Goal: Transaction & Acquisition: Obtain resource

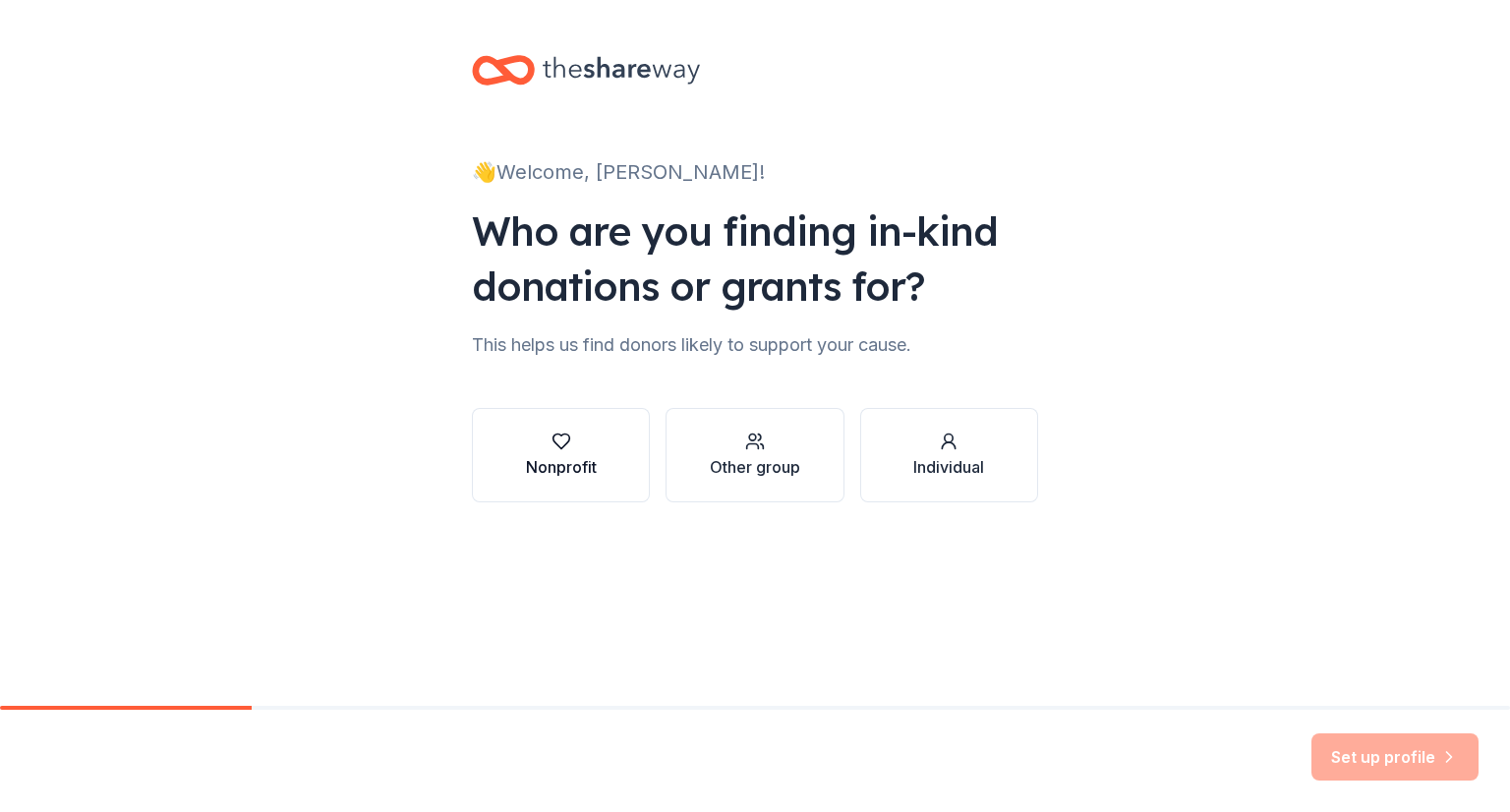
click at [601, 428] on button "Nonprofit" at bounding box center [560, 456] width 178 height 94
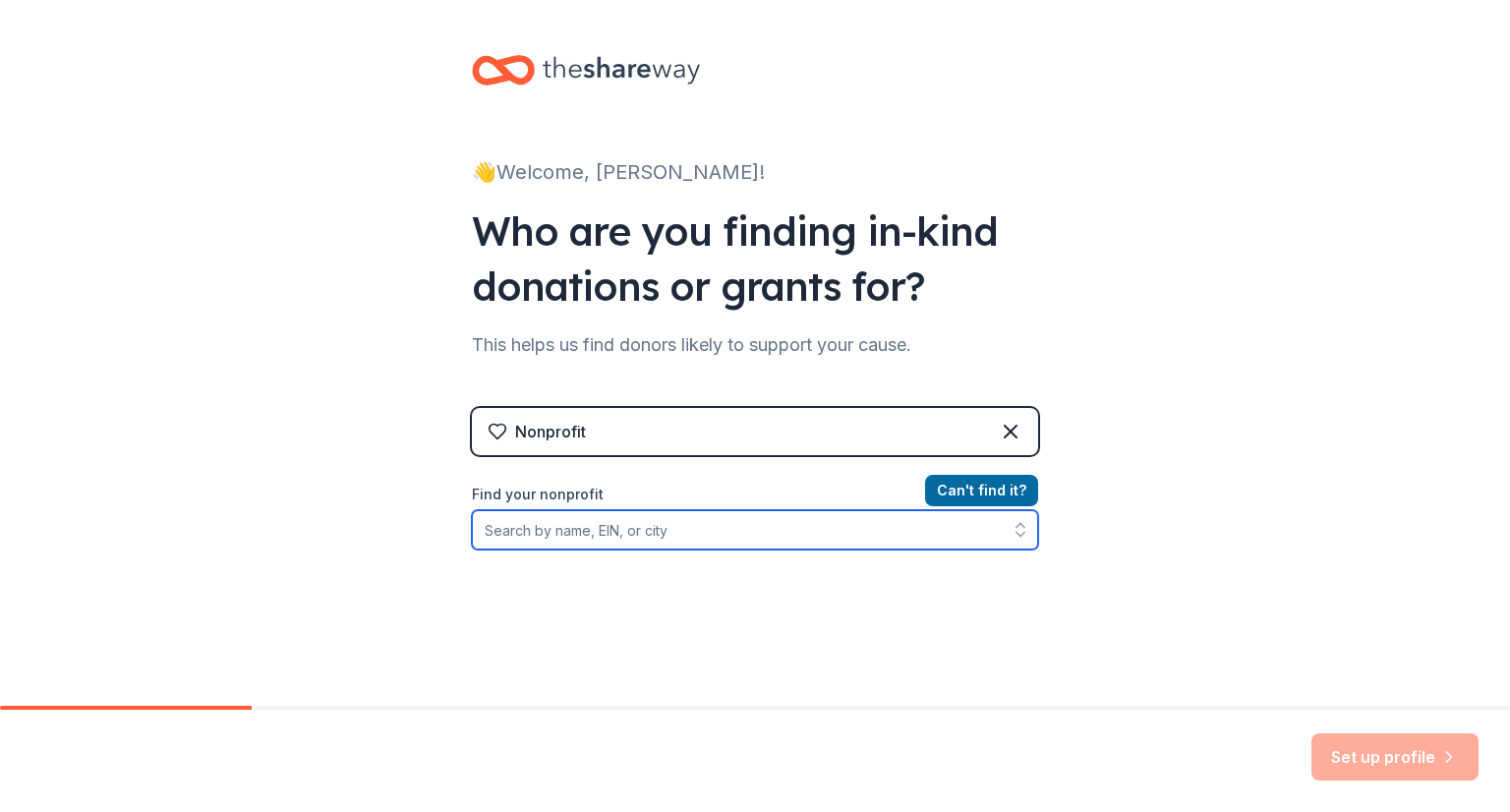
click at [663, 533] on input "Find your nonprofit" at bounding box center [754, 530] width 566 height 39
type input "LATIN MISSIONS MINISTRIES"
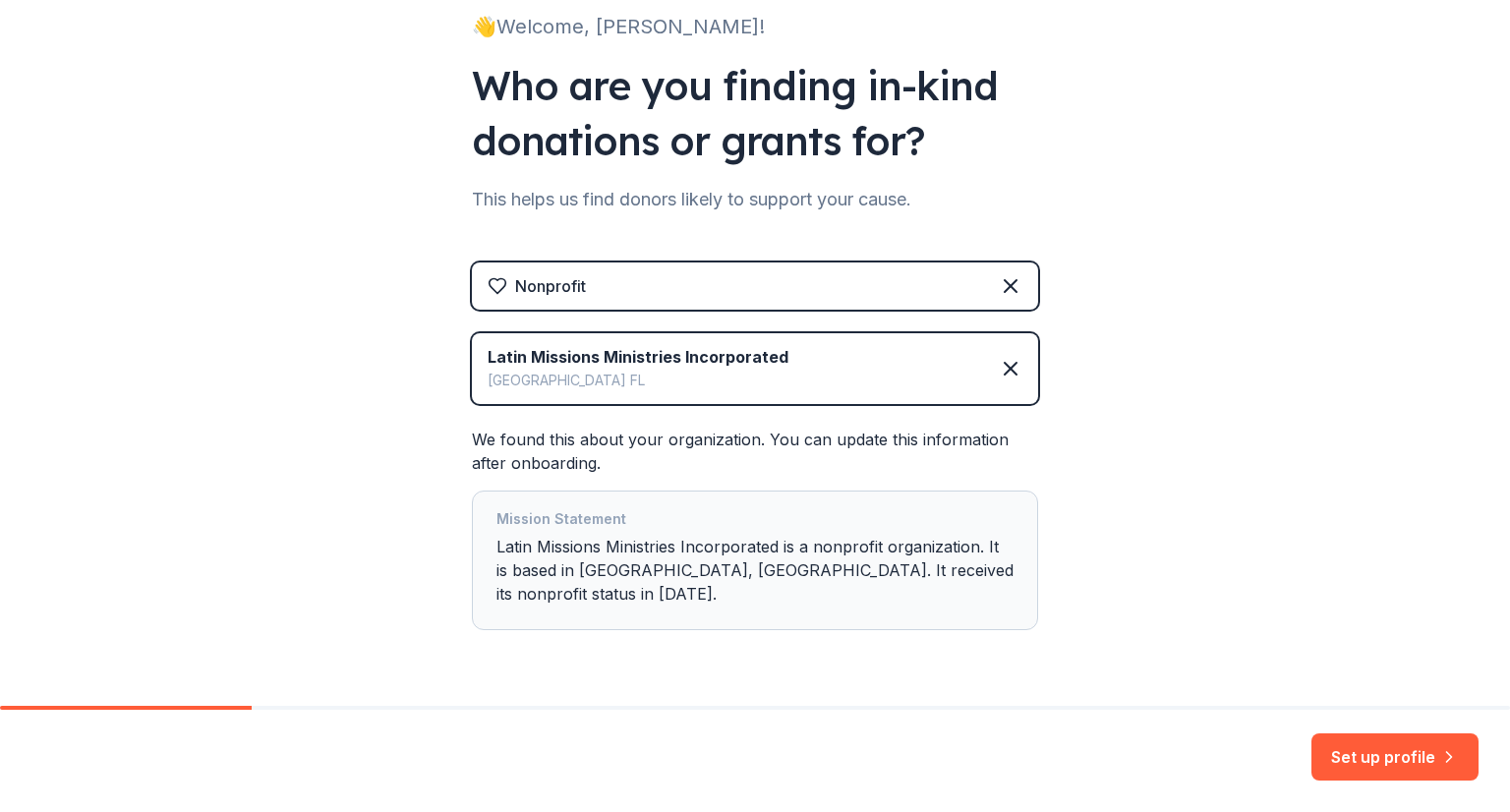
scroll to position [146, 0]
click at [1340, 743] on button "Set up profile" at bounding box center [1395, 757] width 167 height 47
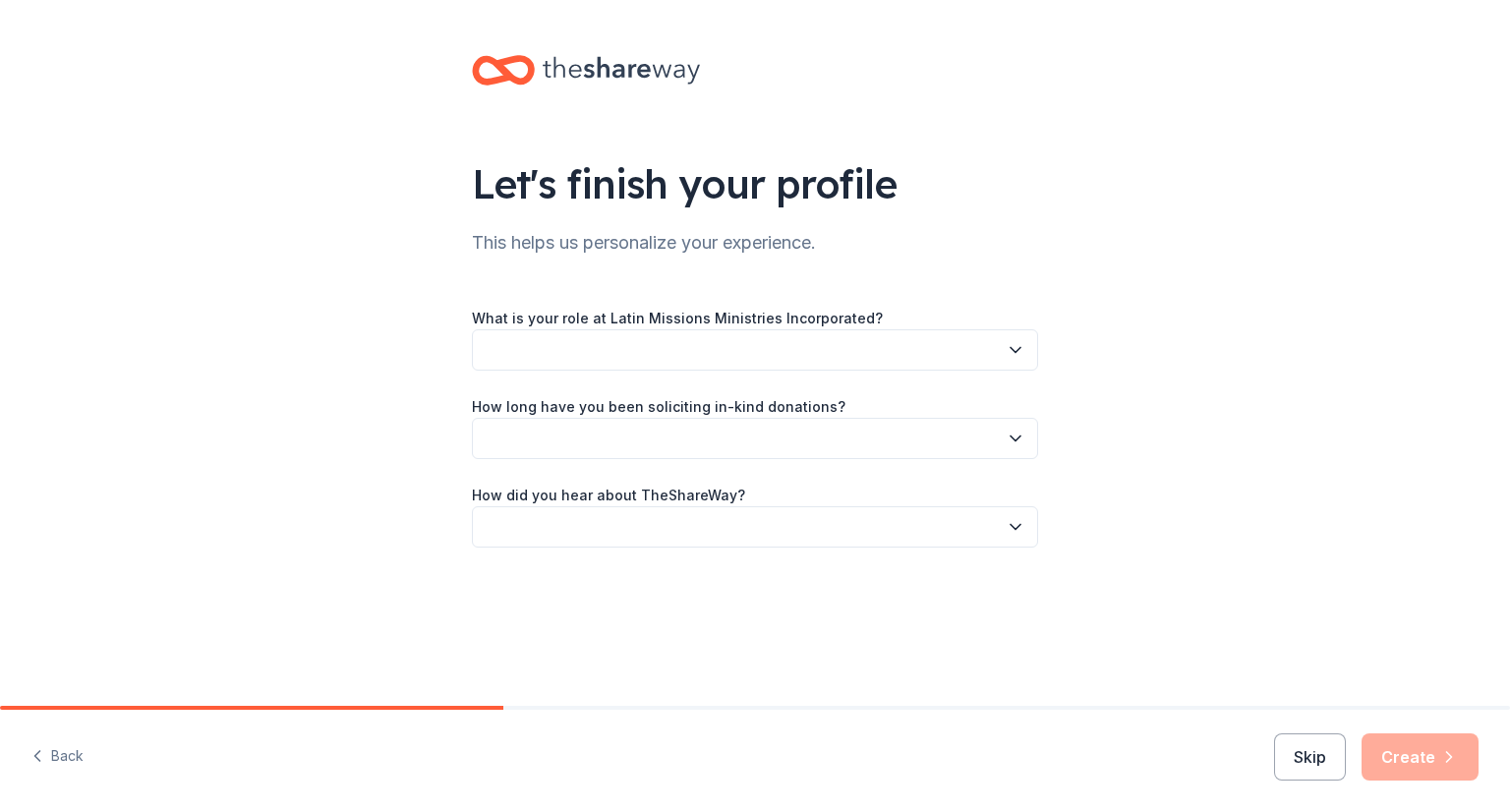
click at [810, 346] on button "button" at bounding box center [754, 350] width 566 height 41
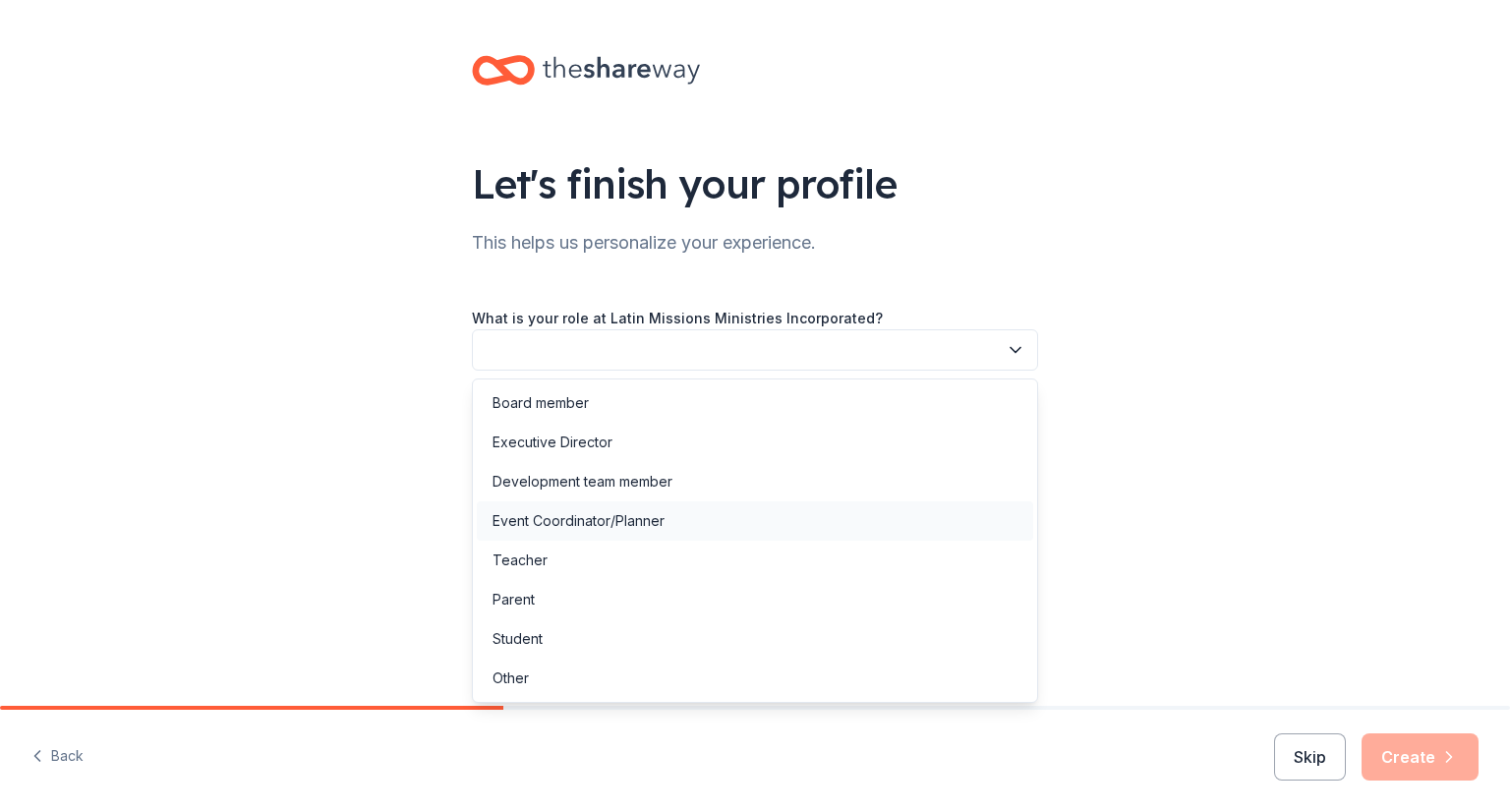
click at [761, 516] on div "Event Coordinator/Planner" at bounding box center [754, 521] width 556 height 39
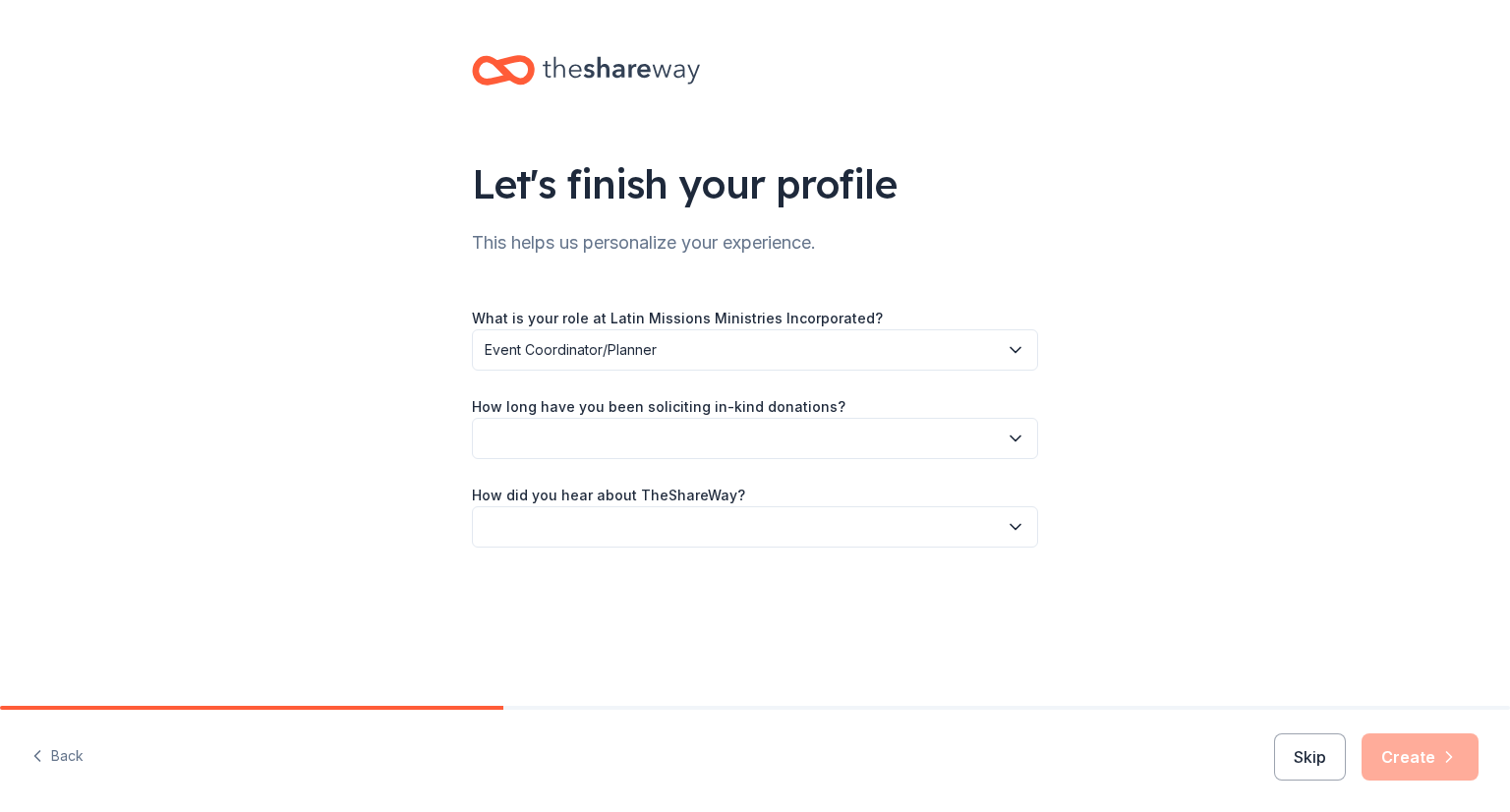
click at [702, 449] on button "button" at bounding box center [754, 438] width 566 height 41
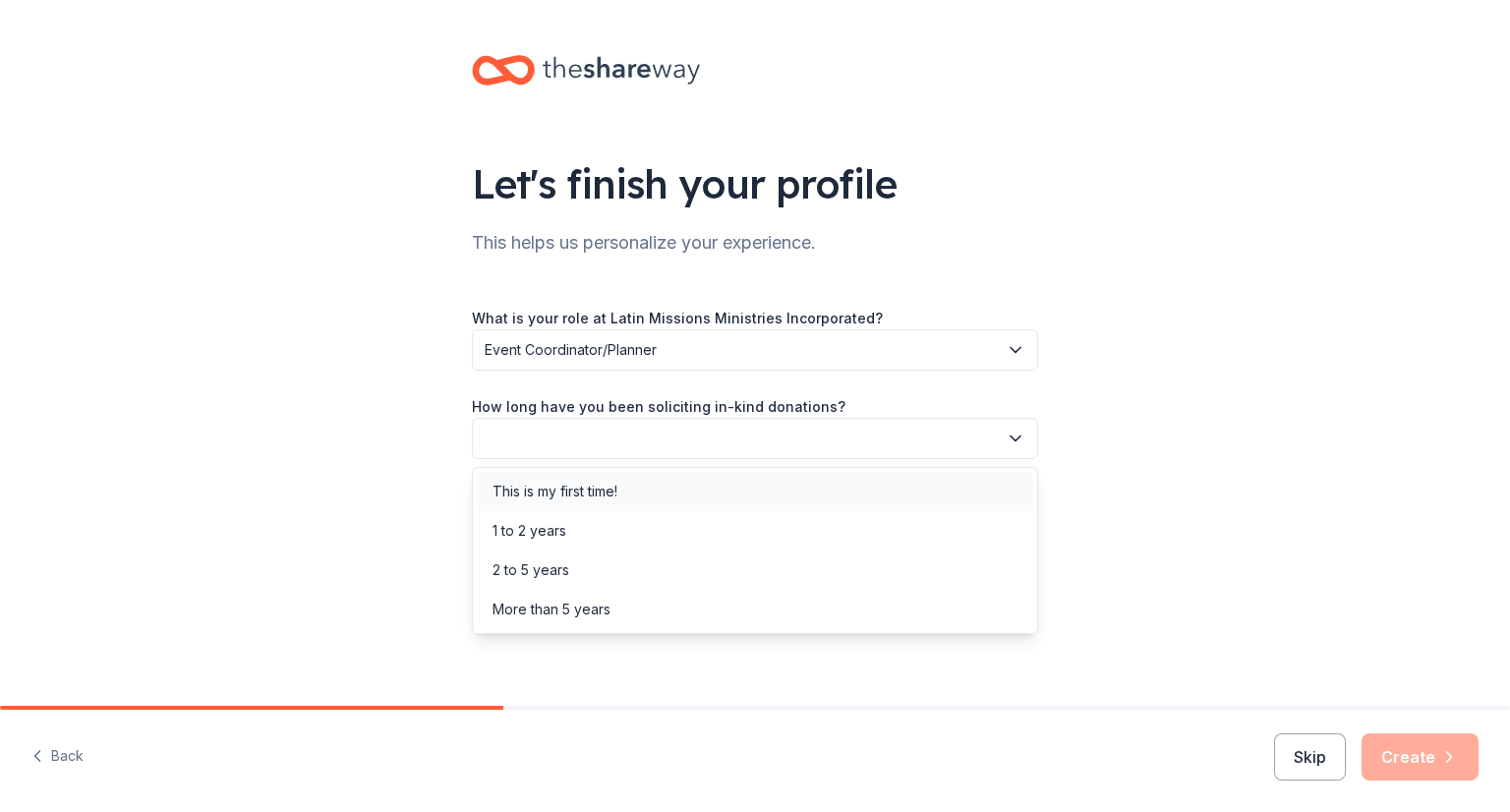
click at [698, 487] on div "This is my first time!" at bounding box center [754, 491] width 556 height 39
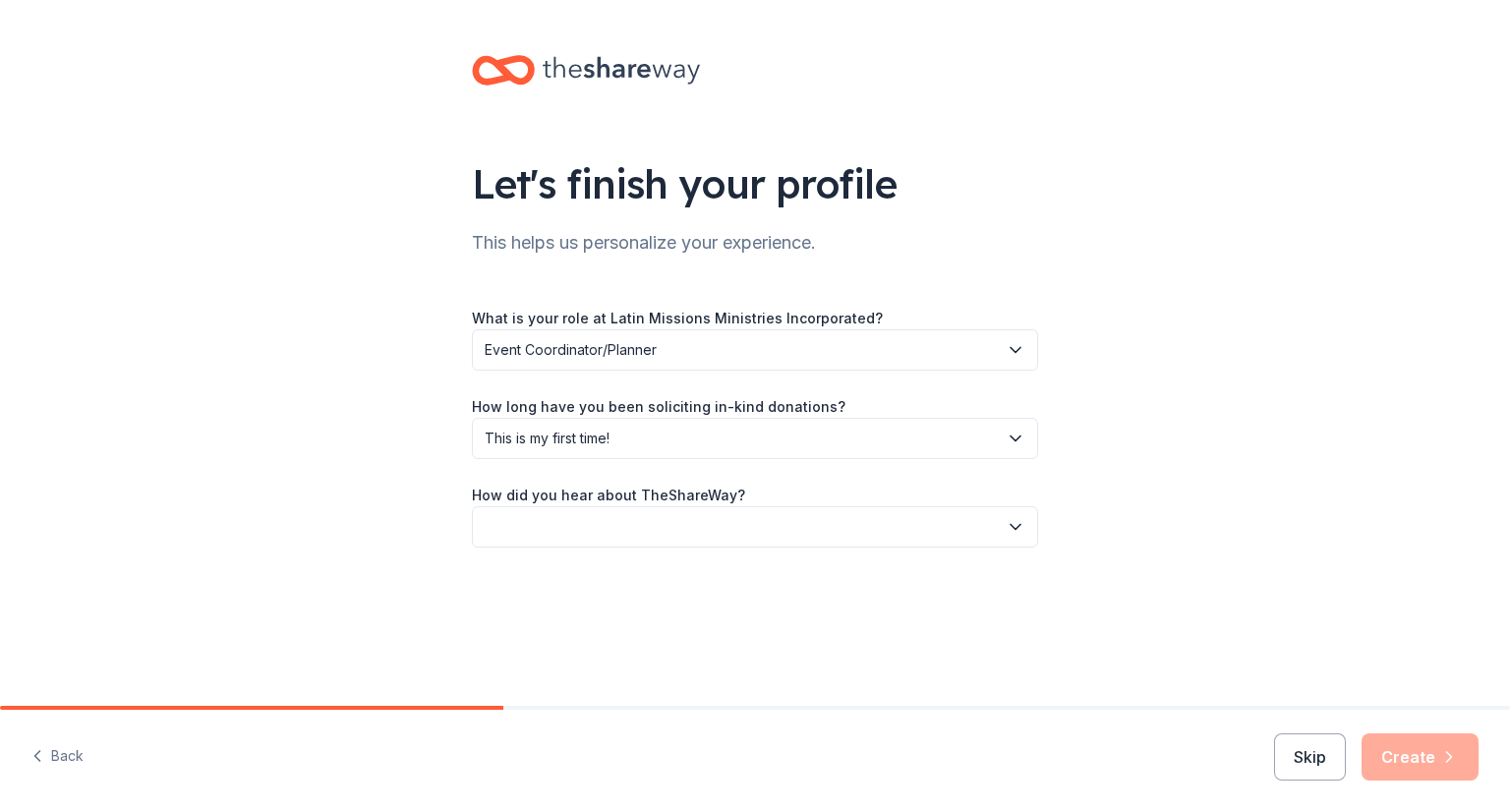
click at [691, 527] on button "button" at bounding box center [754, 527] width 566 height 41
click at [661, 626] on div "Online search" at bounding box center [754, 619] width 556 height 39
click at [1410, 767] on button "Create" at bounding box center [1419, 757] width 117 height 47
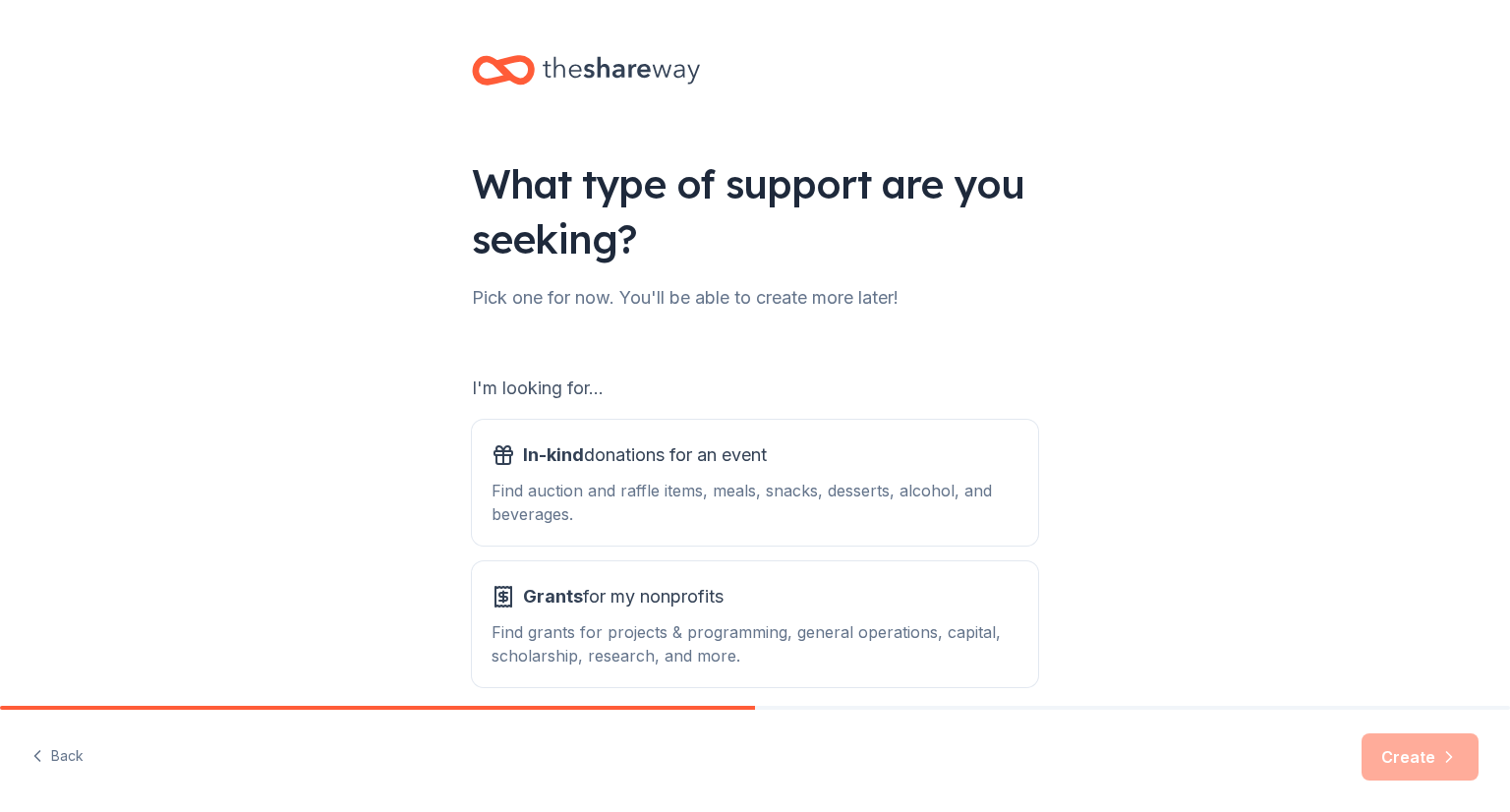
scroll to position [88, 0]
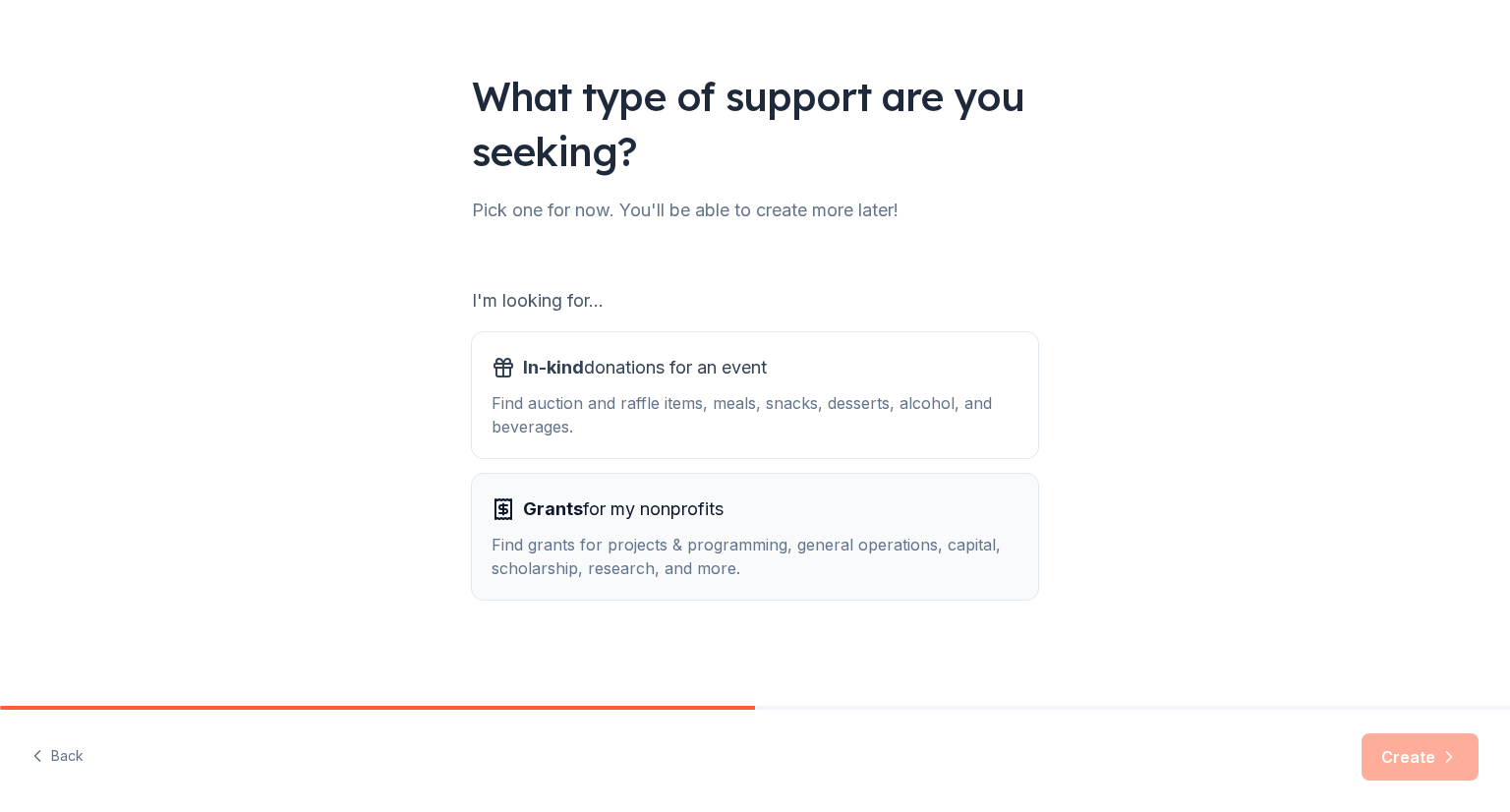
click at [982, 490] on button "Grants for my nonprofits Find grants for projects & programming, general operat…" at bounding box center [754, 536] width 566 height 126
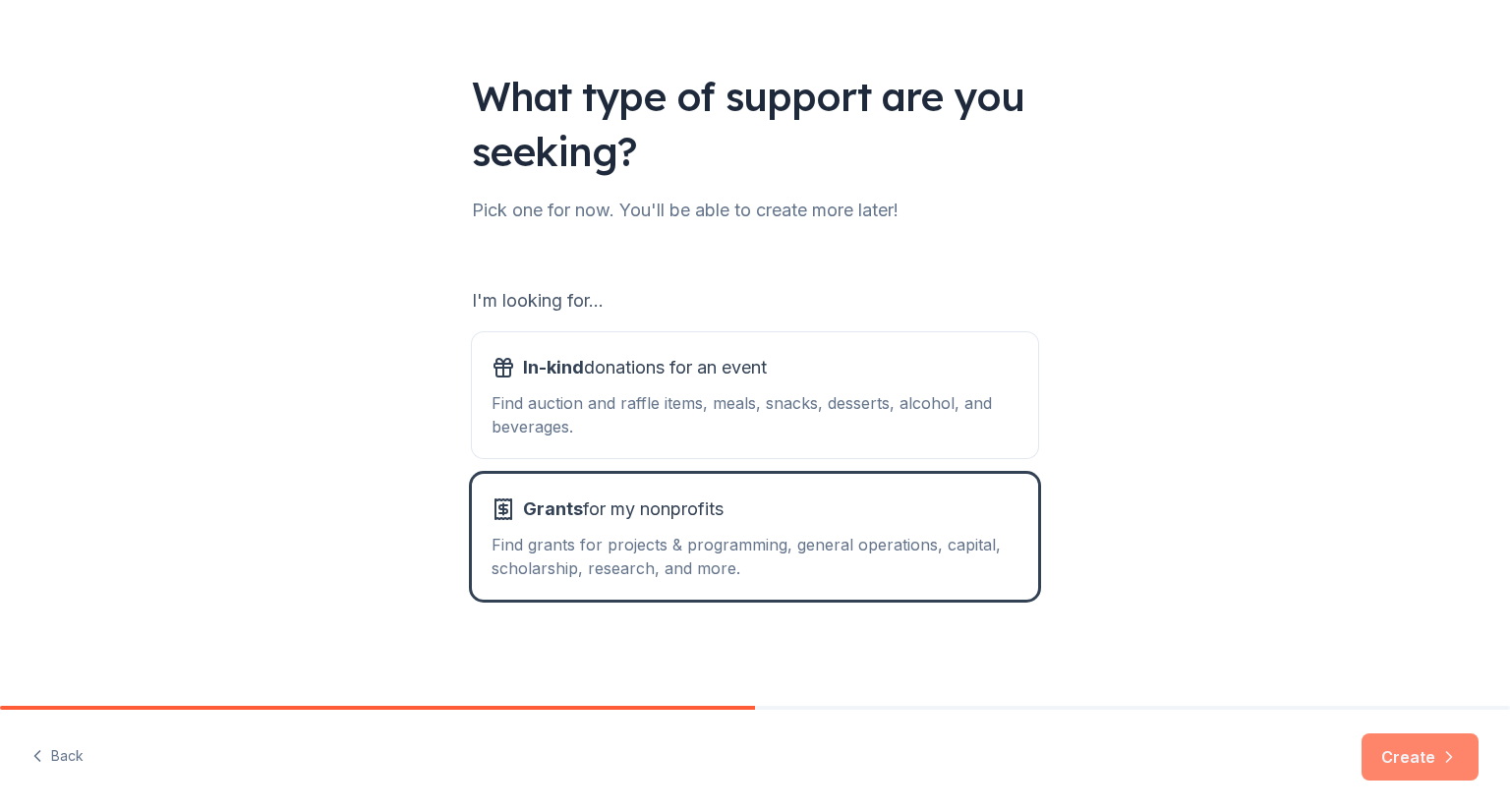
click at [1440, 743] on button "Create" at bounding box center [1419, 757] width 117 height 47
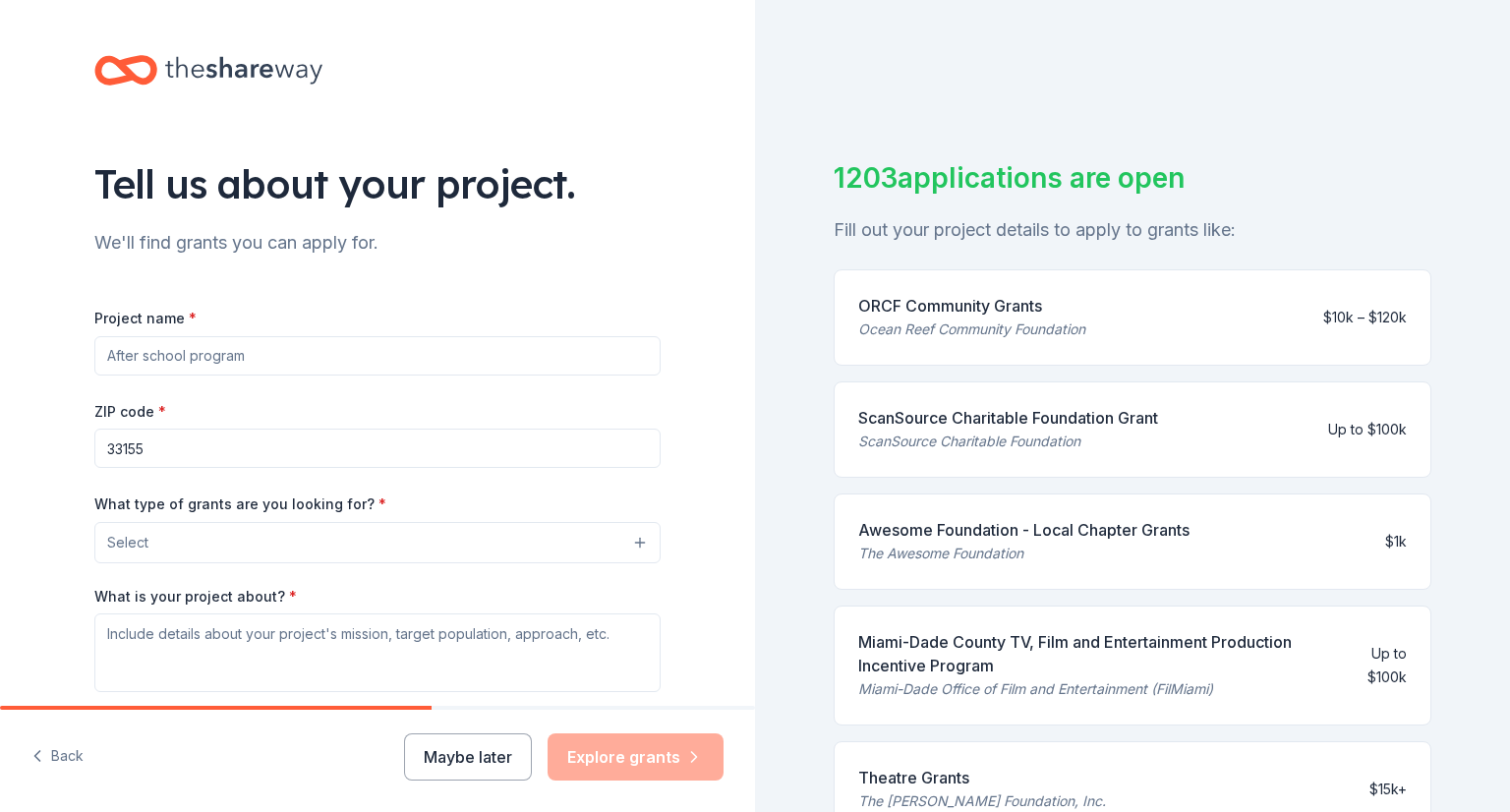
click at [558, 416] on div "ZIP code * 33155" at bounding box center [377, 434] width 566 height 70
click at [509, 376] on div "Project name * ZIP code * 33155 What type of grants are you looking for? * Sele…" at bounding box center [377, 576] width 566 height 539
click at [481, 363] on input "Project name *" at bounding box center [377, 356] width 566 height 39
type input "NXTLVL Youth Retreat"
click at [343, 443] on input "33155" at bounding box center [377, 448] width 566 height 39
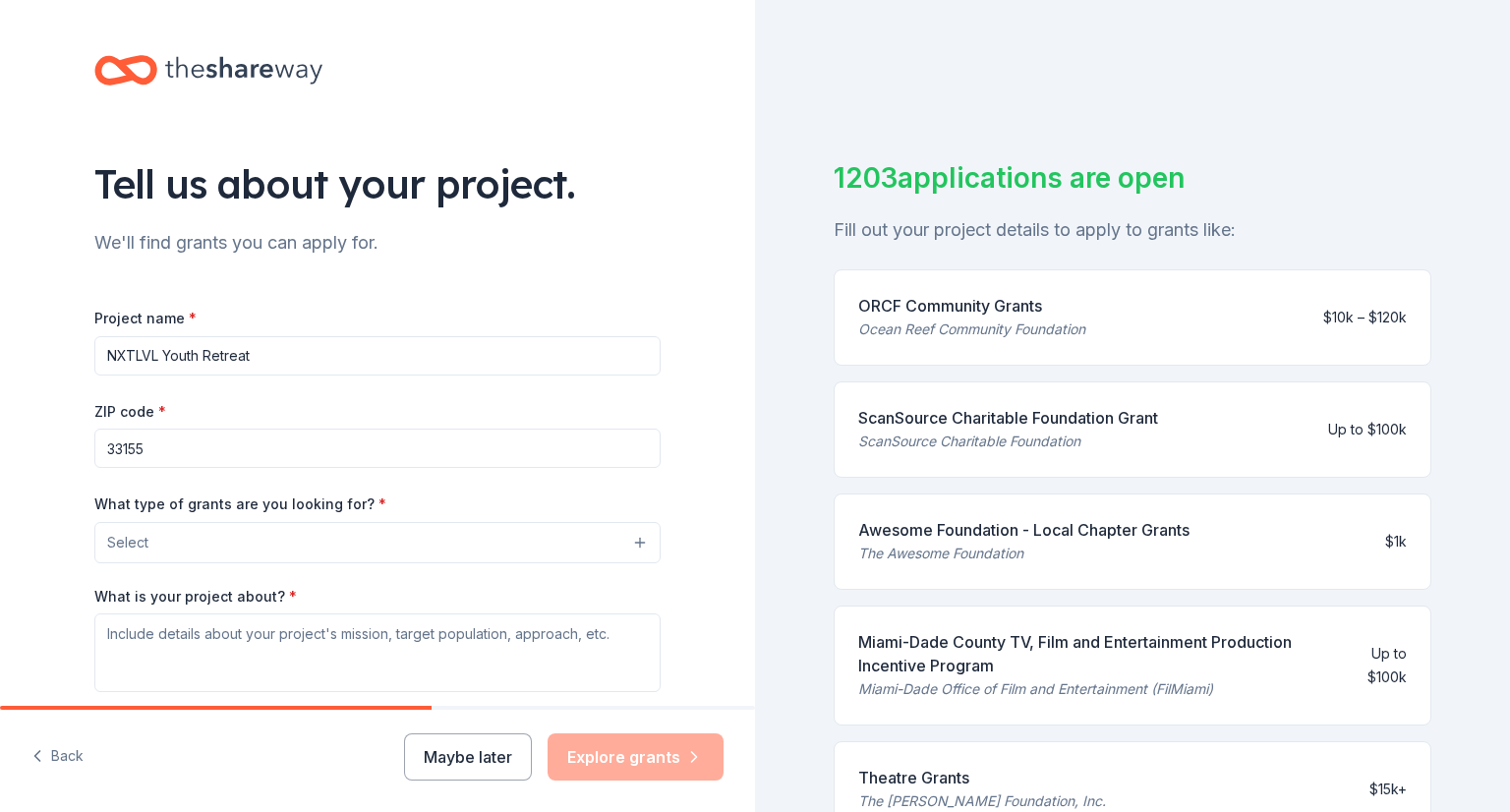
click at [490, 546] on button "Select" at bounding box center [377, 542] width 566 height 41
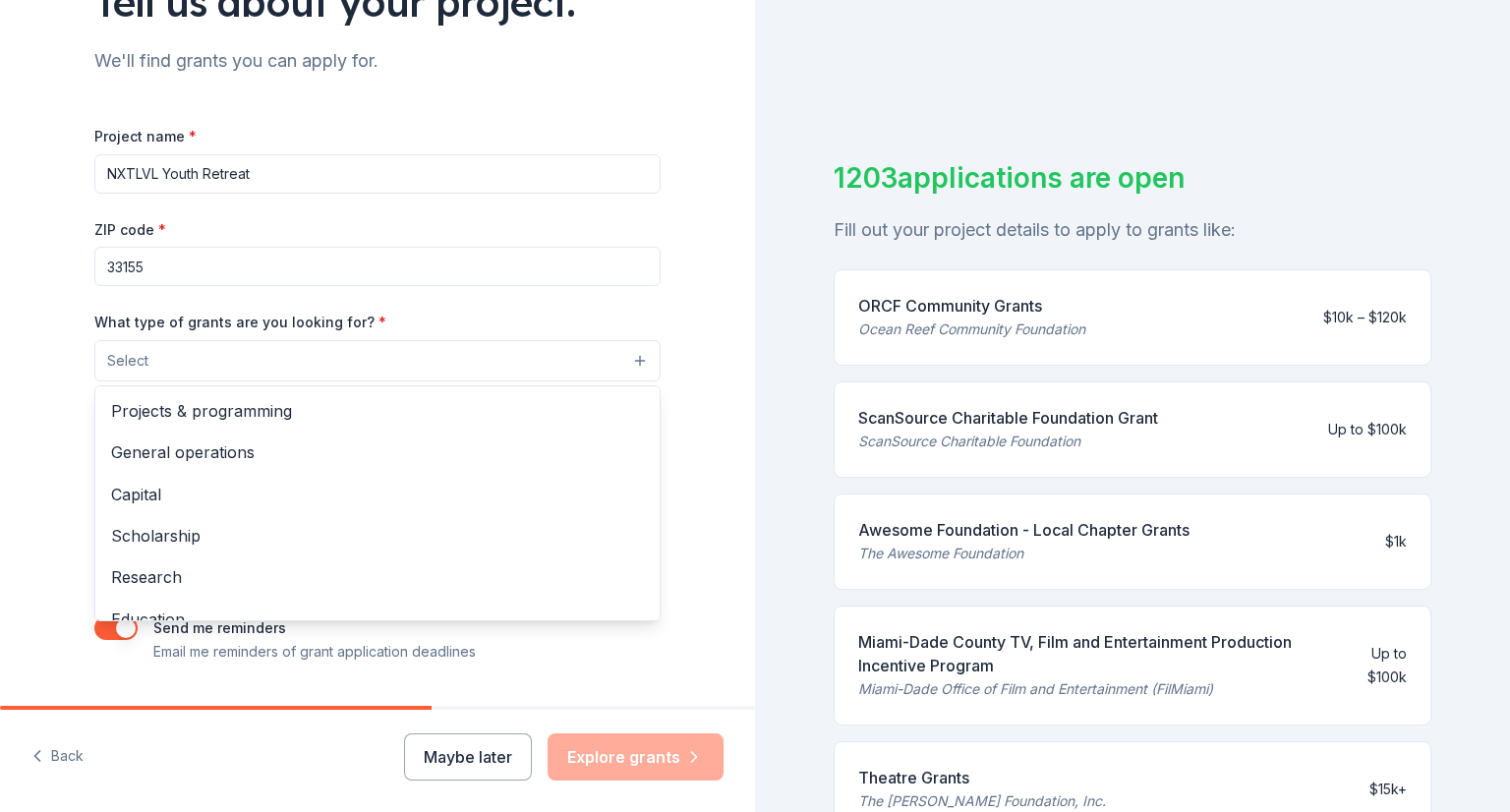
scroll to position [184, 0]
click at [475, 317] on div "What type of grants are you looking for? * Select Projects & programming Genera…" at bounding box center [377, 344] width 566 height 72
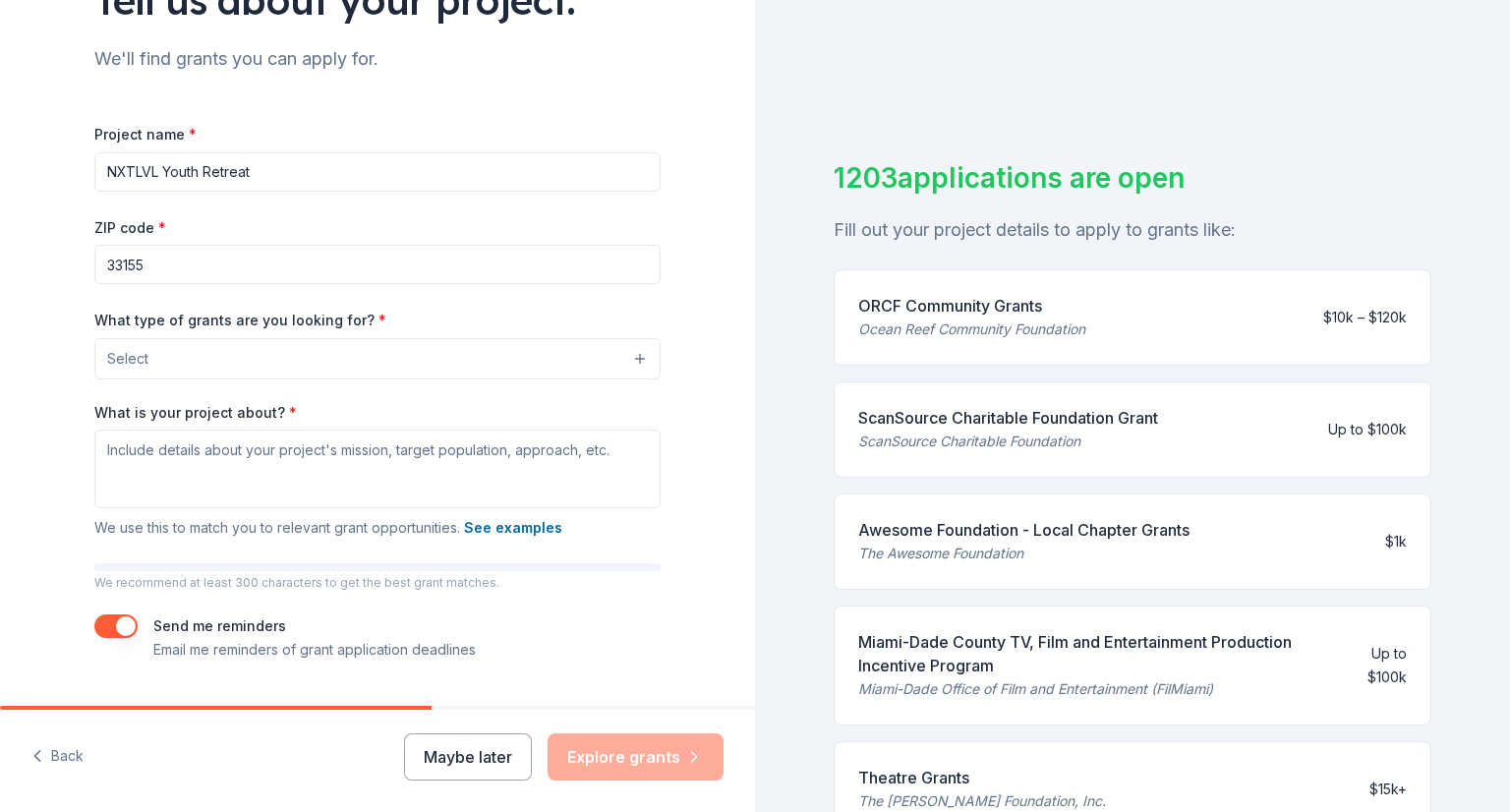
click at [532, 371] on button "Select" at bounding box center [377, 359] width 566 height 41
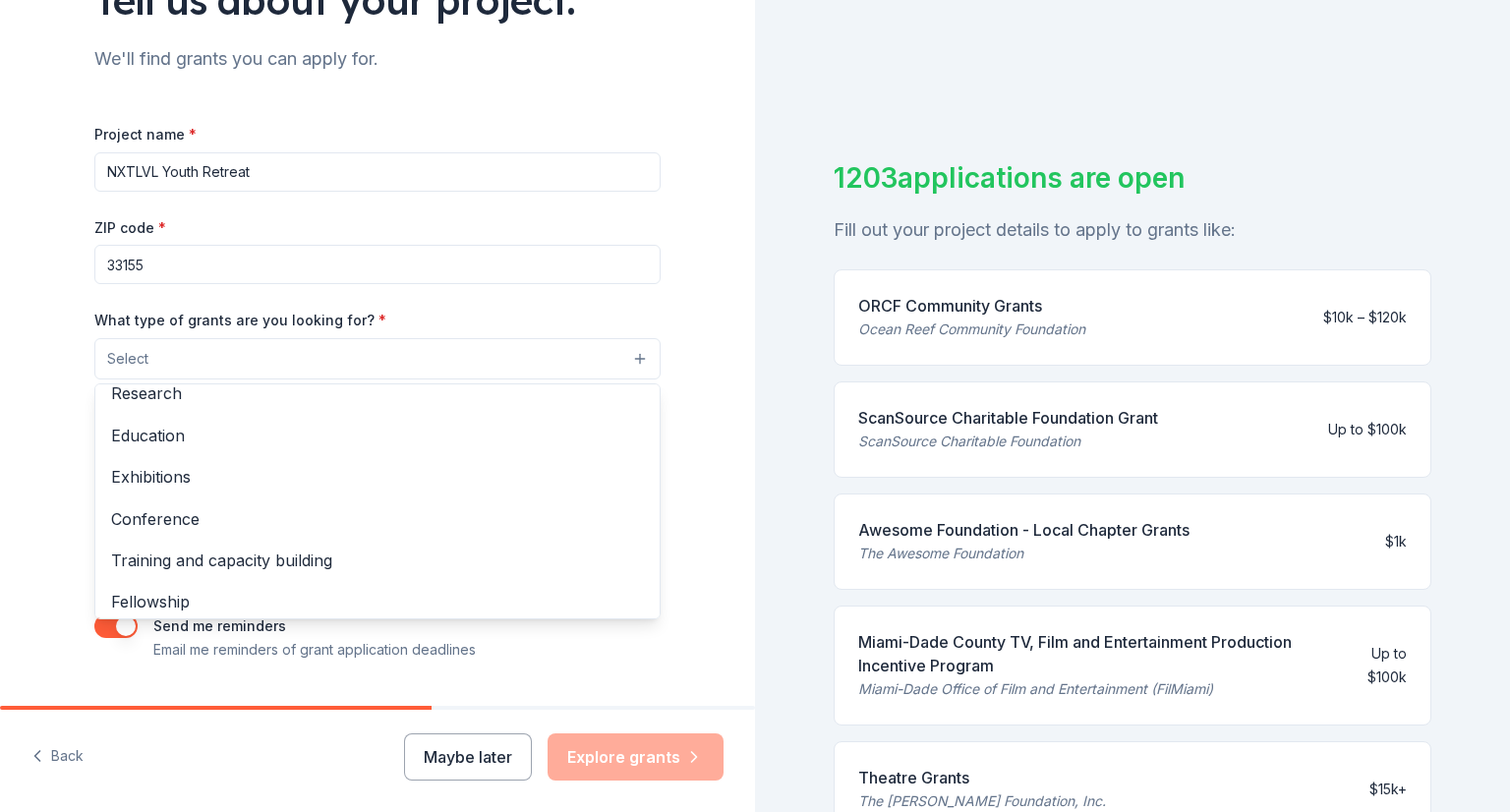
scroll to position [182, 0]
click at [0, 232] on div "Tell us about your project. We'll find grants you can apply for. Project name *…" at bounding box center [377, 285] width 755 height 940
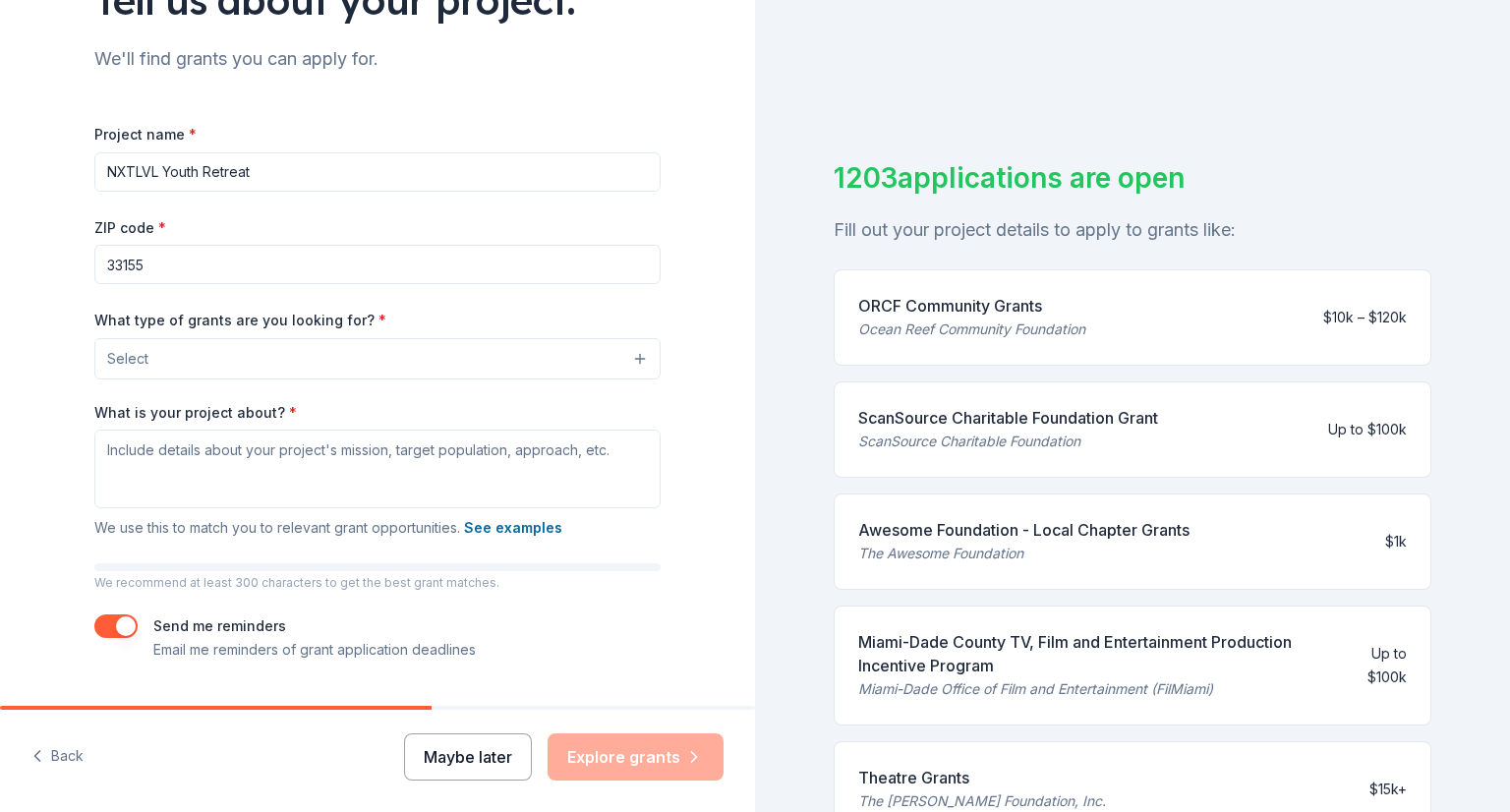
click at [491, 749] on button "Maybe later" at bounding box center [469, 757] width 128 height 47
click at [491, 749] on div "Maybe later Explore grants" at bounding box center [564, 757] width 320 height 47
click at [494, 739] on button "Maybe later" at bounding box center [469, 757] width 128 height 47
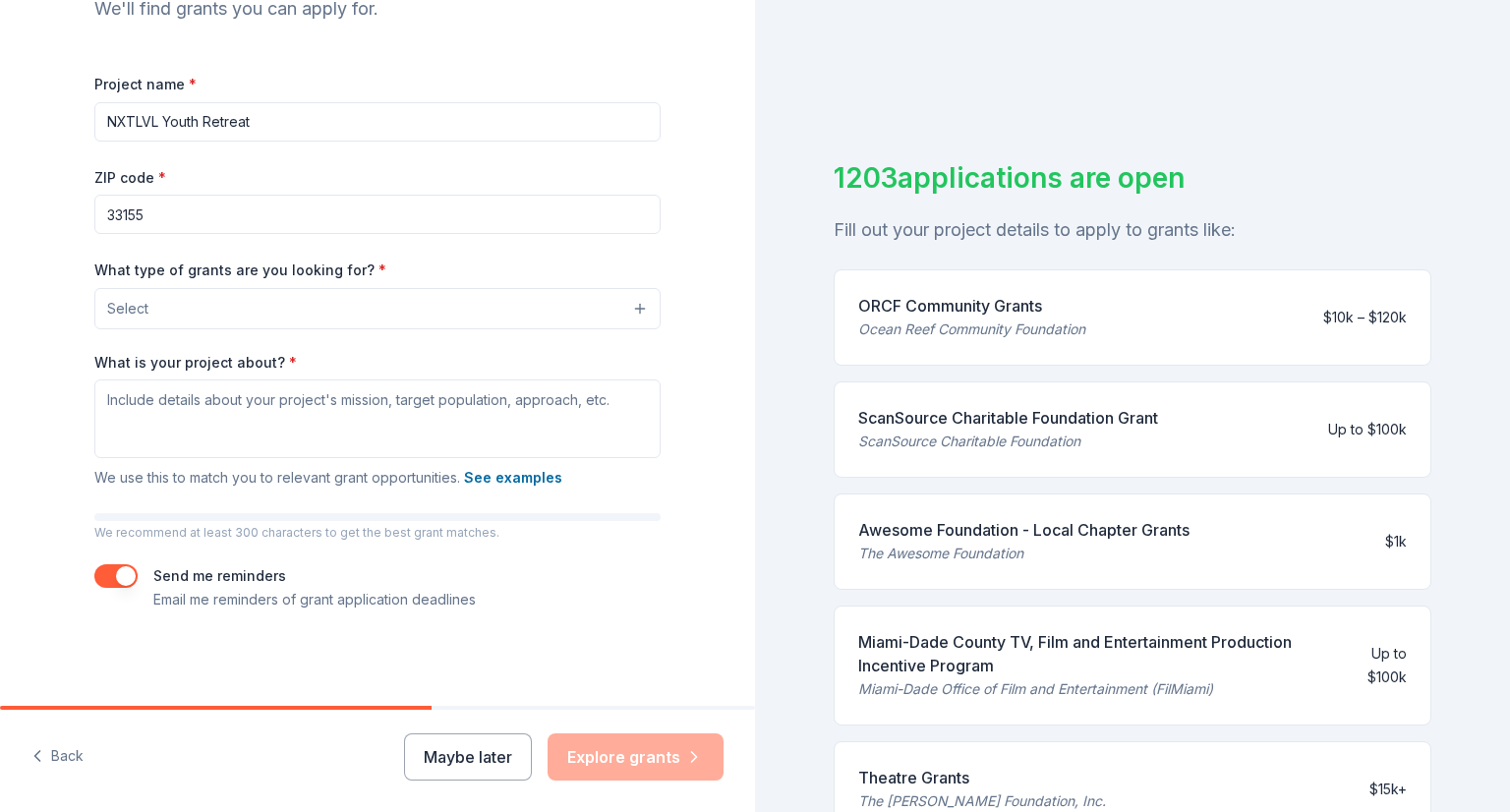
scroll to position [228, 0]
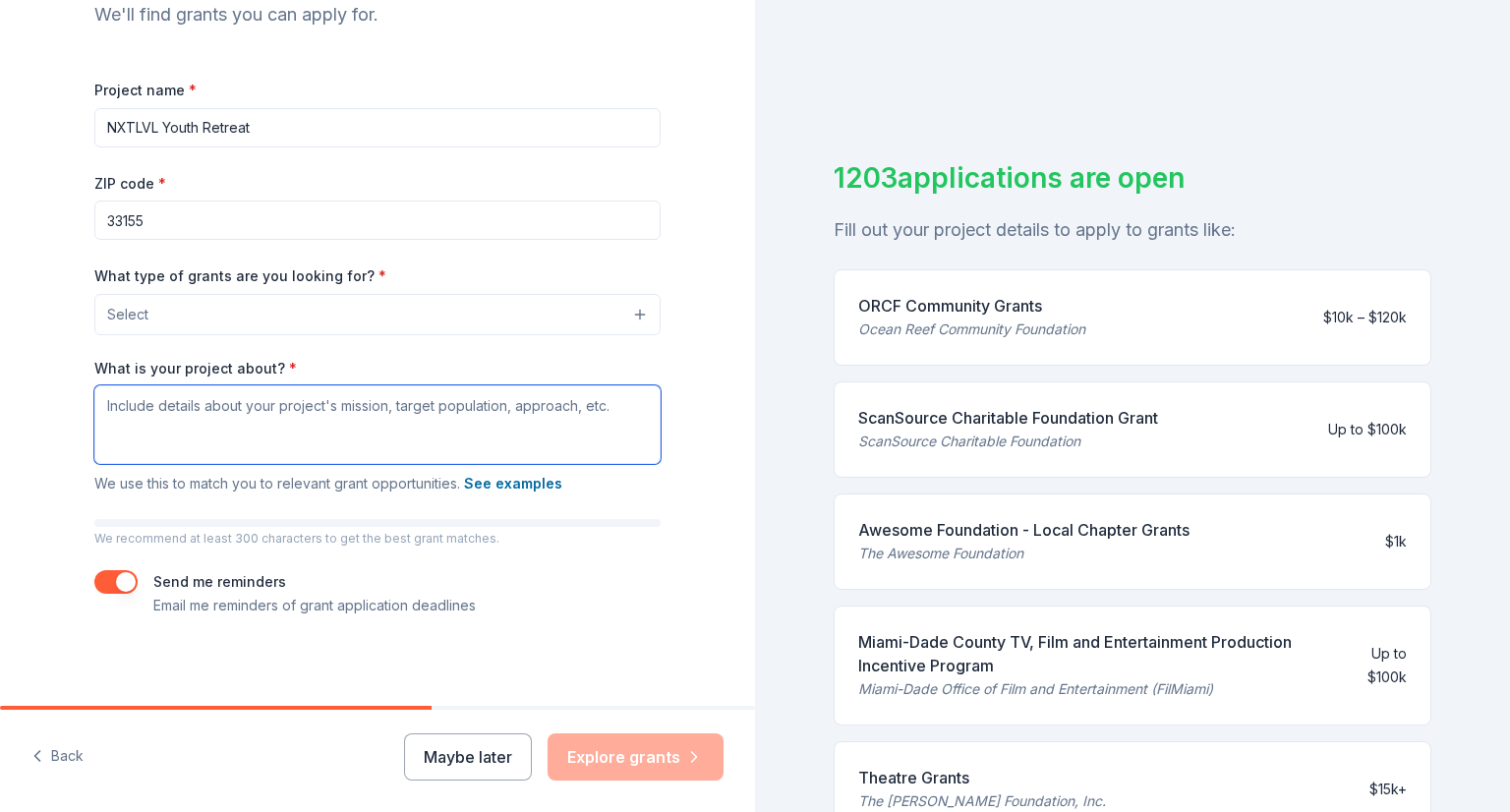
click at [222, 438] on textarea "What is your project about? *" at bounding box center [377, 425] width 566 height 79
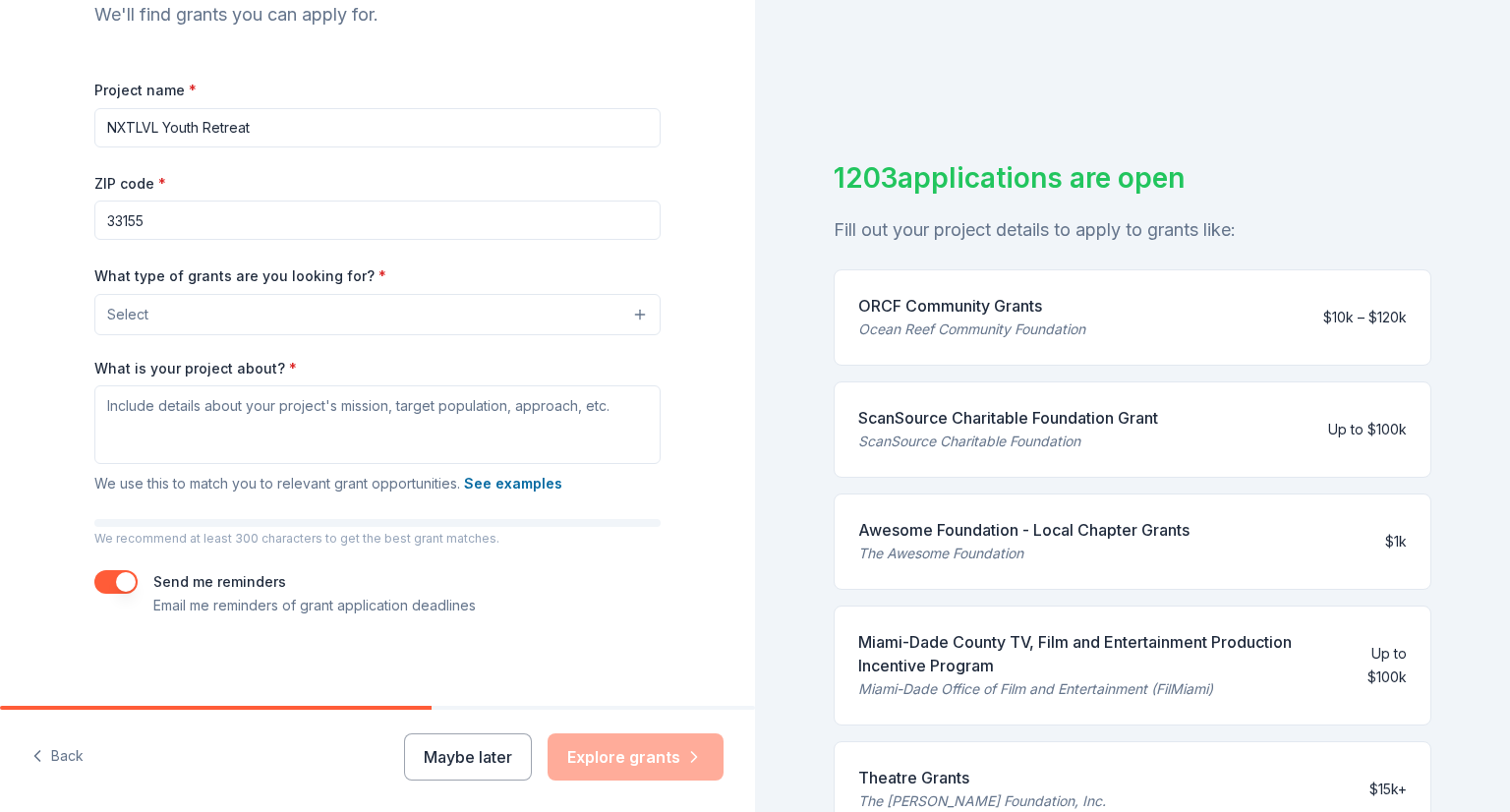
click at [282, 531] on div "We recommend at least 300 characters to get the best grant matches." at bounding box center [377, 532] width 566 height 28
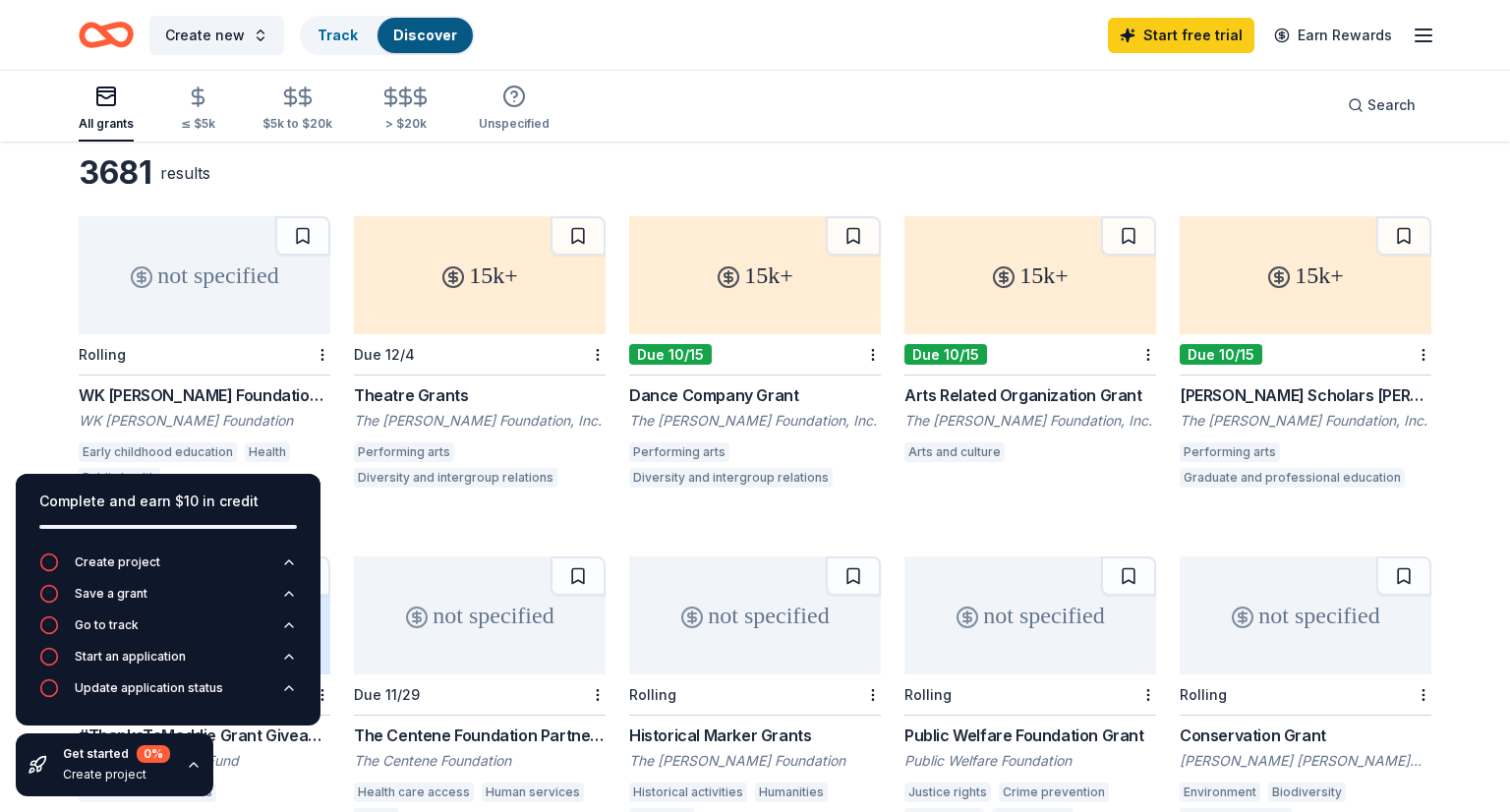
scroll to position [93, 0]
